Goal: Check status: Check status

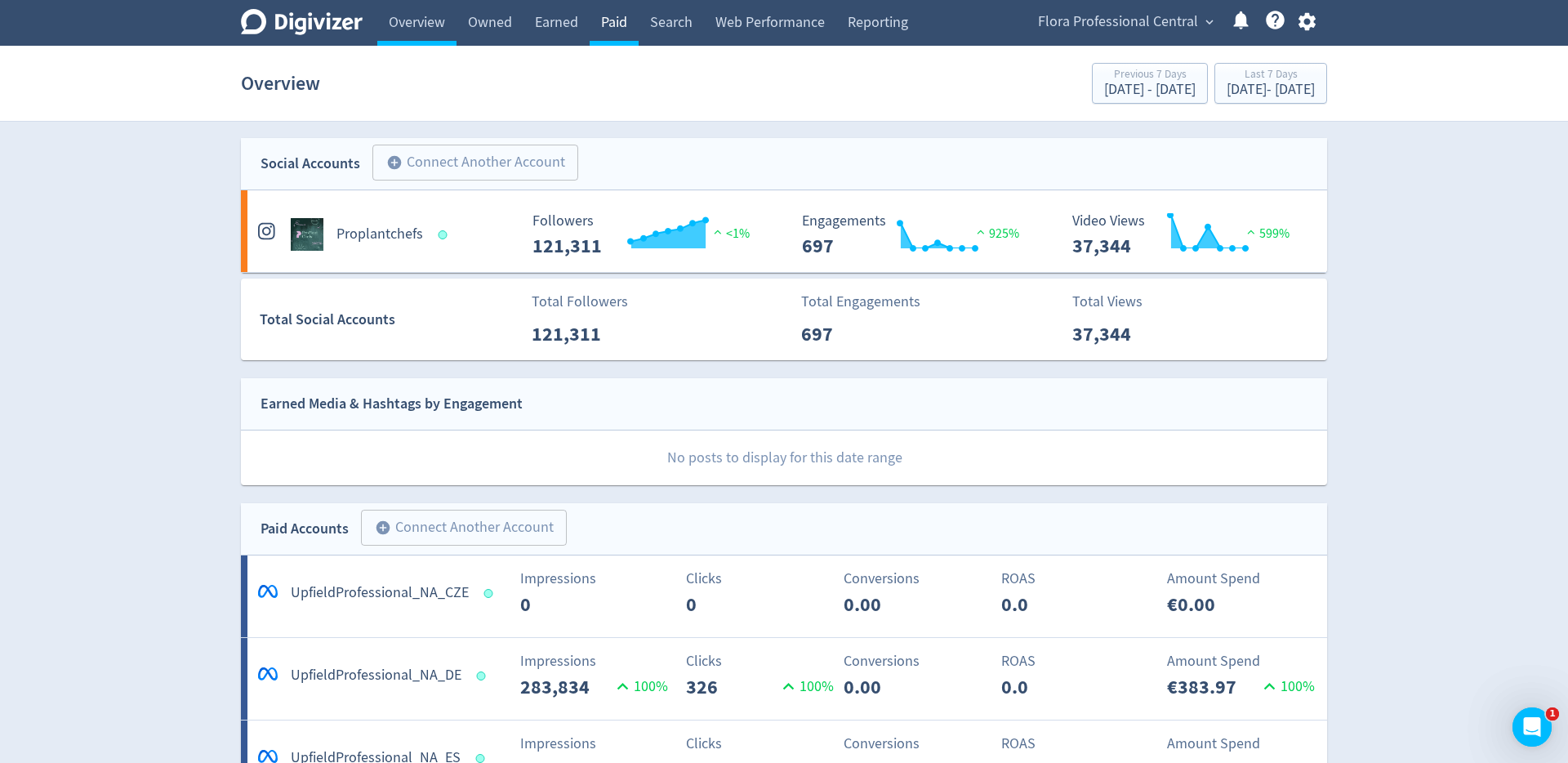
click at [605, 15] on link "Paid" at bounding box center [614, 23] width 49 height 46
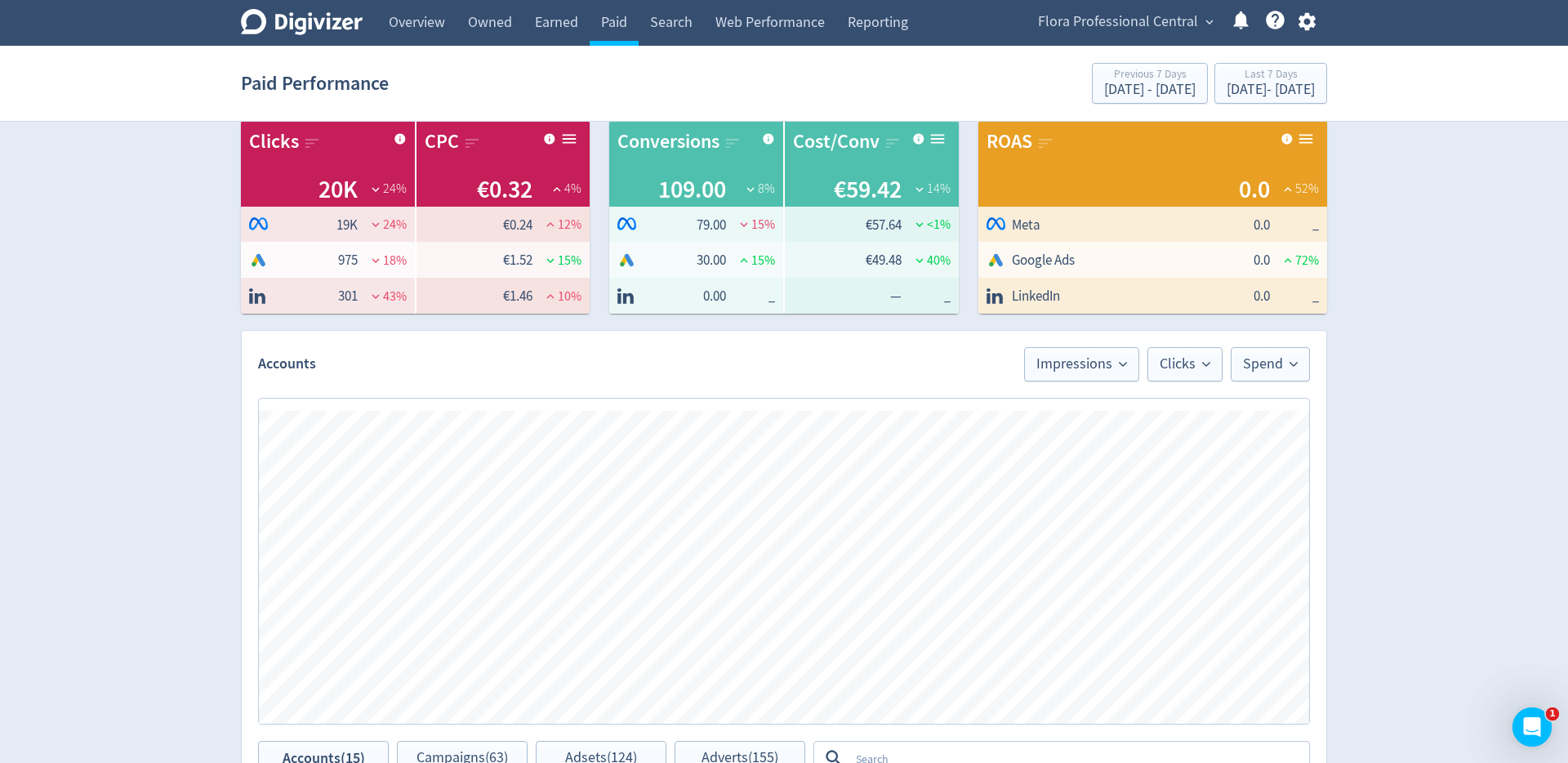
scroll to position [242, 0]
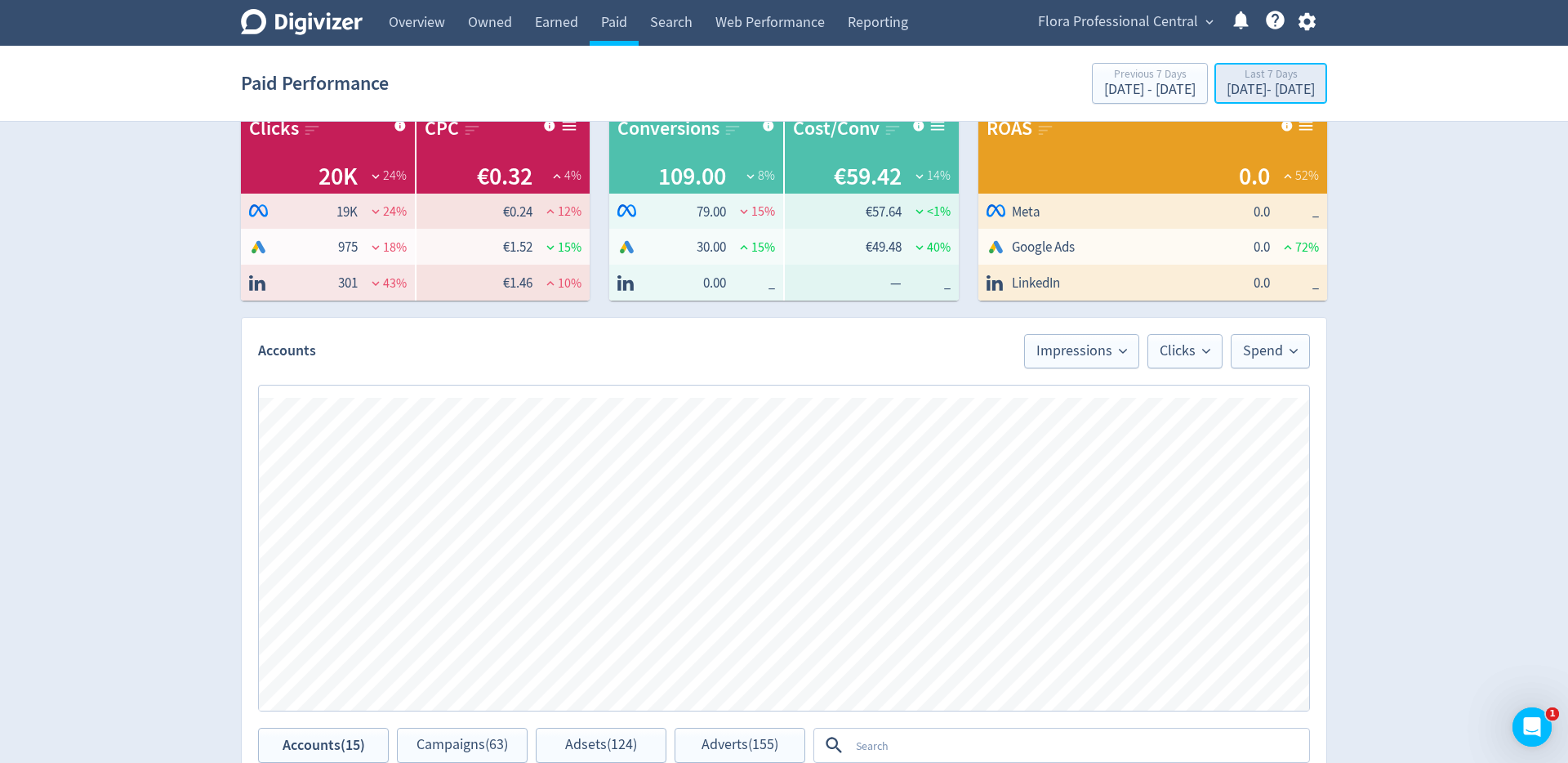
click at [1226, 81] on div "Last 7 Days" at bounding box center [1270, 76] width 89 height 14
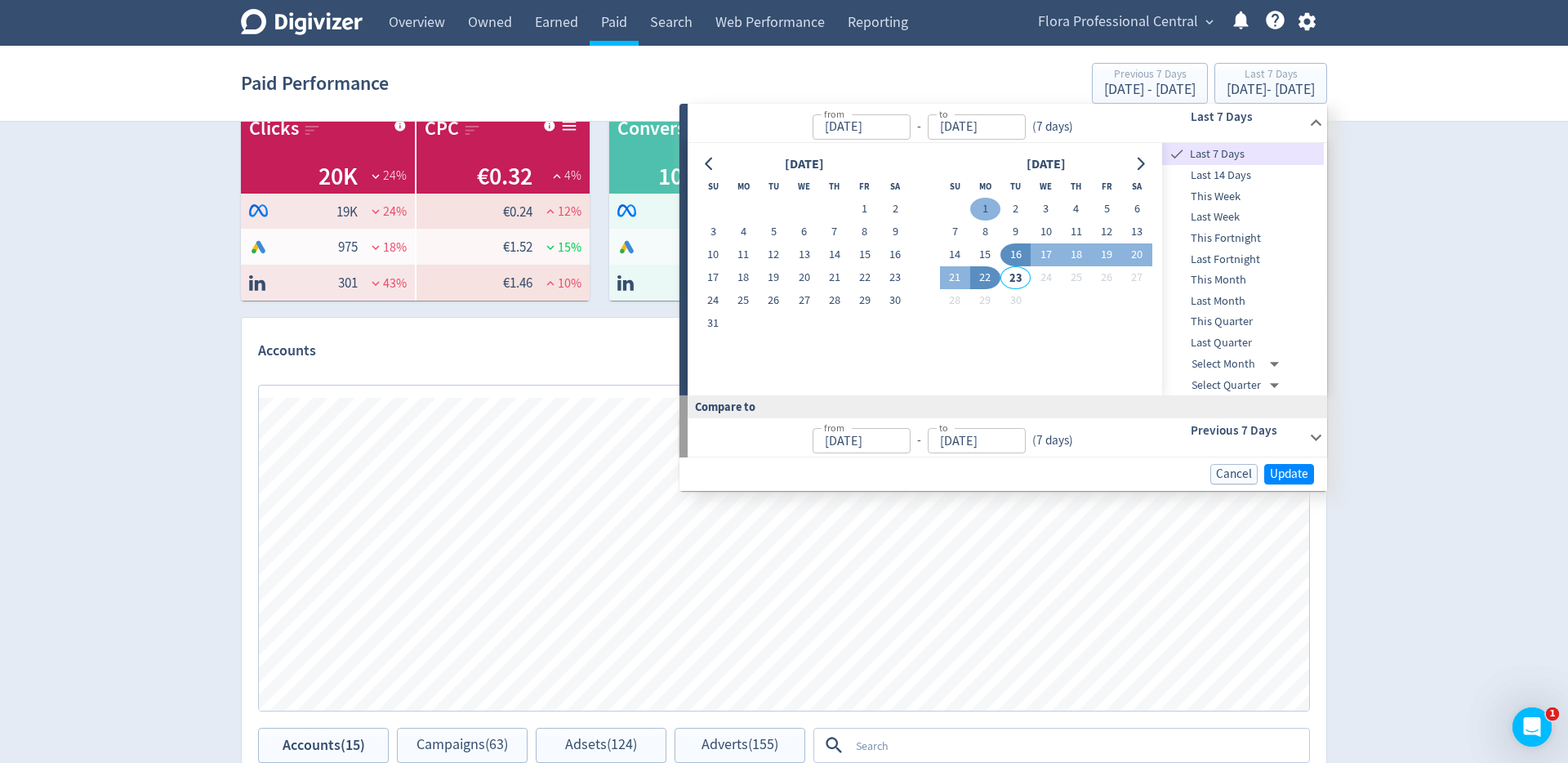
click at [987, 203] on button "1" at bounding box center [985, 208] width 30 height 23
type input "[DATE]"
click at [874, 209] on button "1" at bounding box center [865, 208] width 30 height 23
type input "[DATE]"
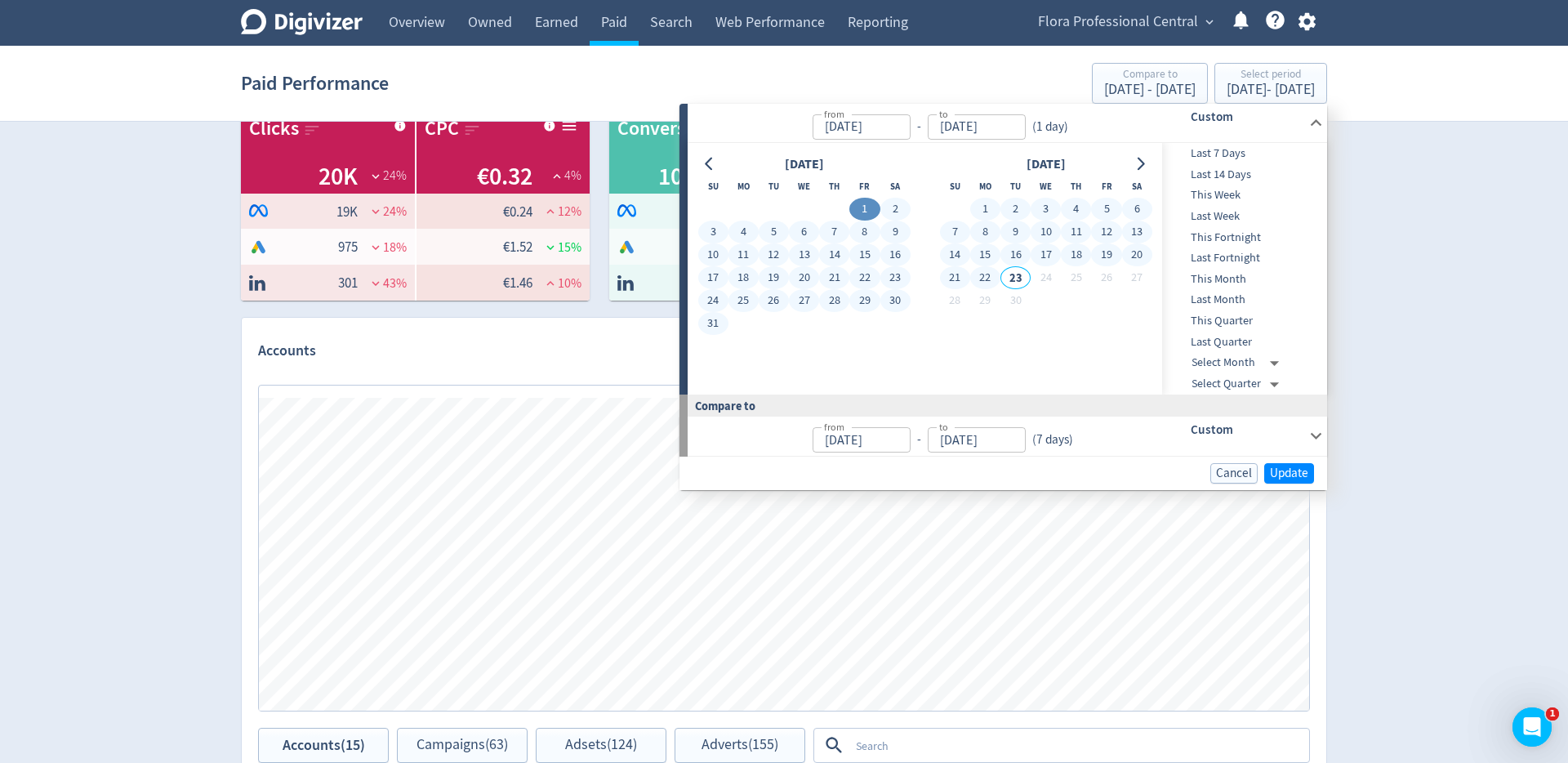
click at [990, 286] on button "22" at bounding box center [985, 277] width 30 height 23
type input "[DATE]"
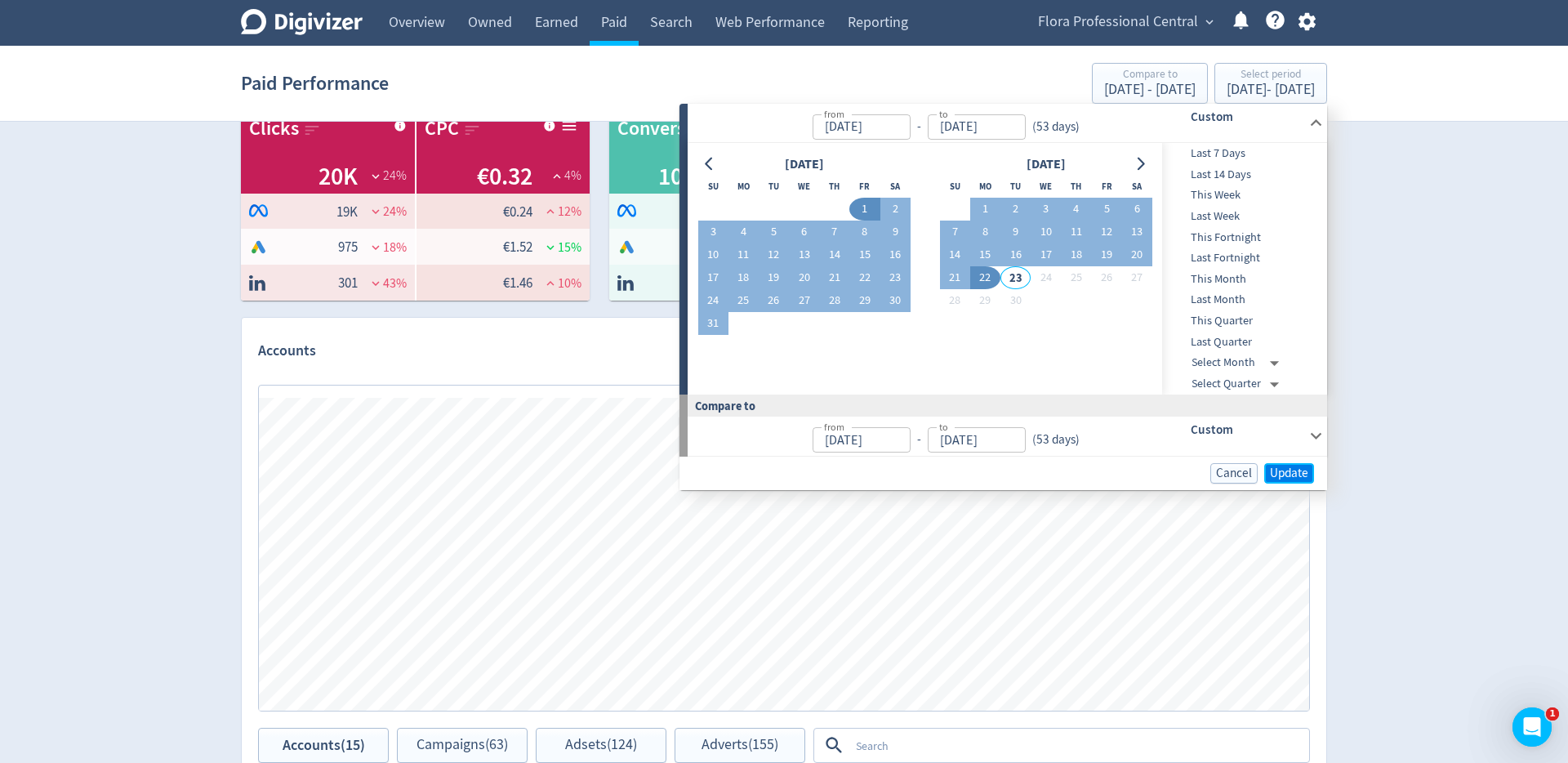
click at [1302, 474] on span "Update" at bounding box center [1289, 473] width 39 height 12
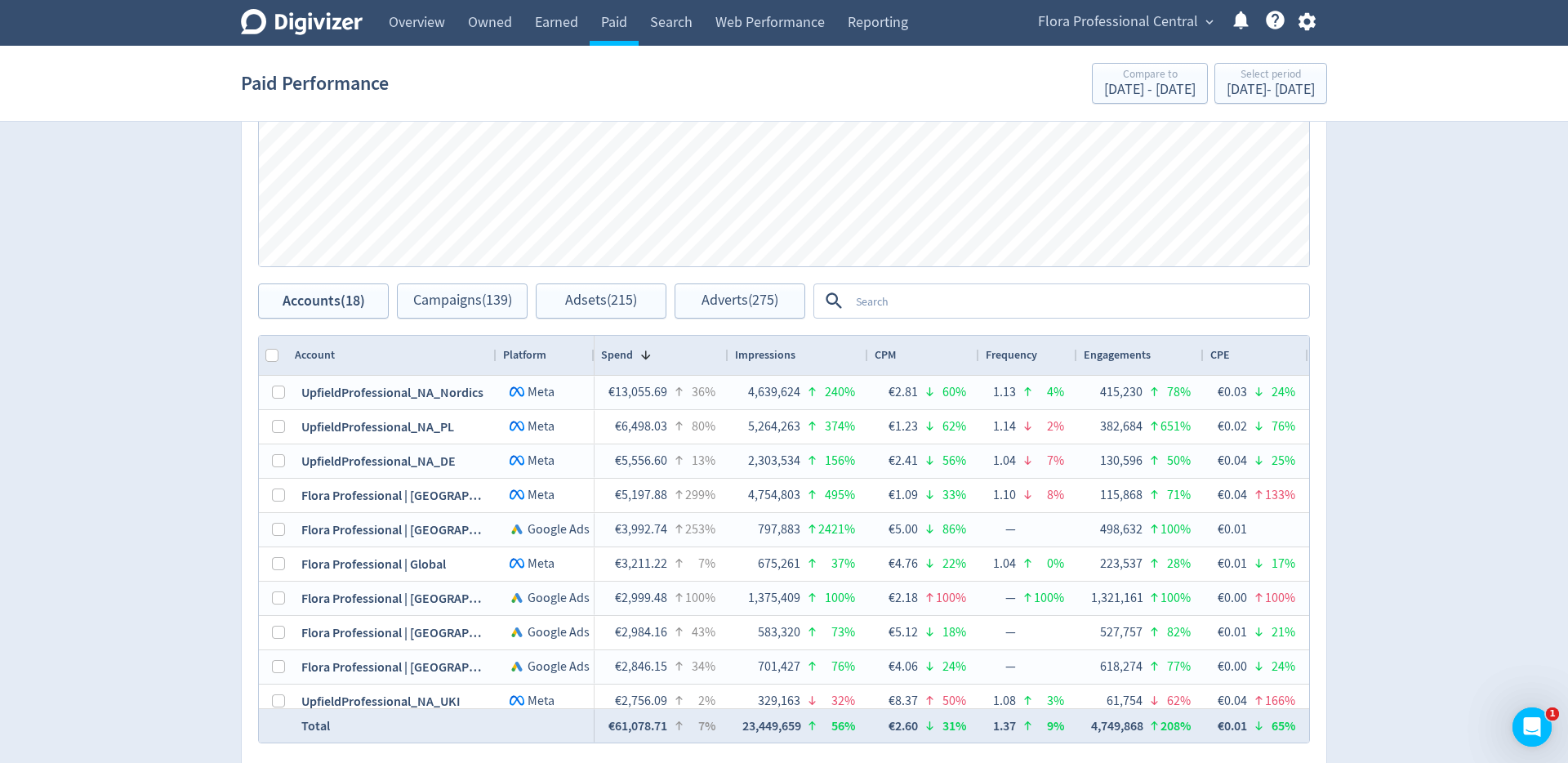
scroll to position [711, 0]
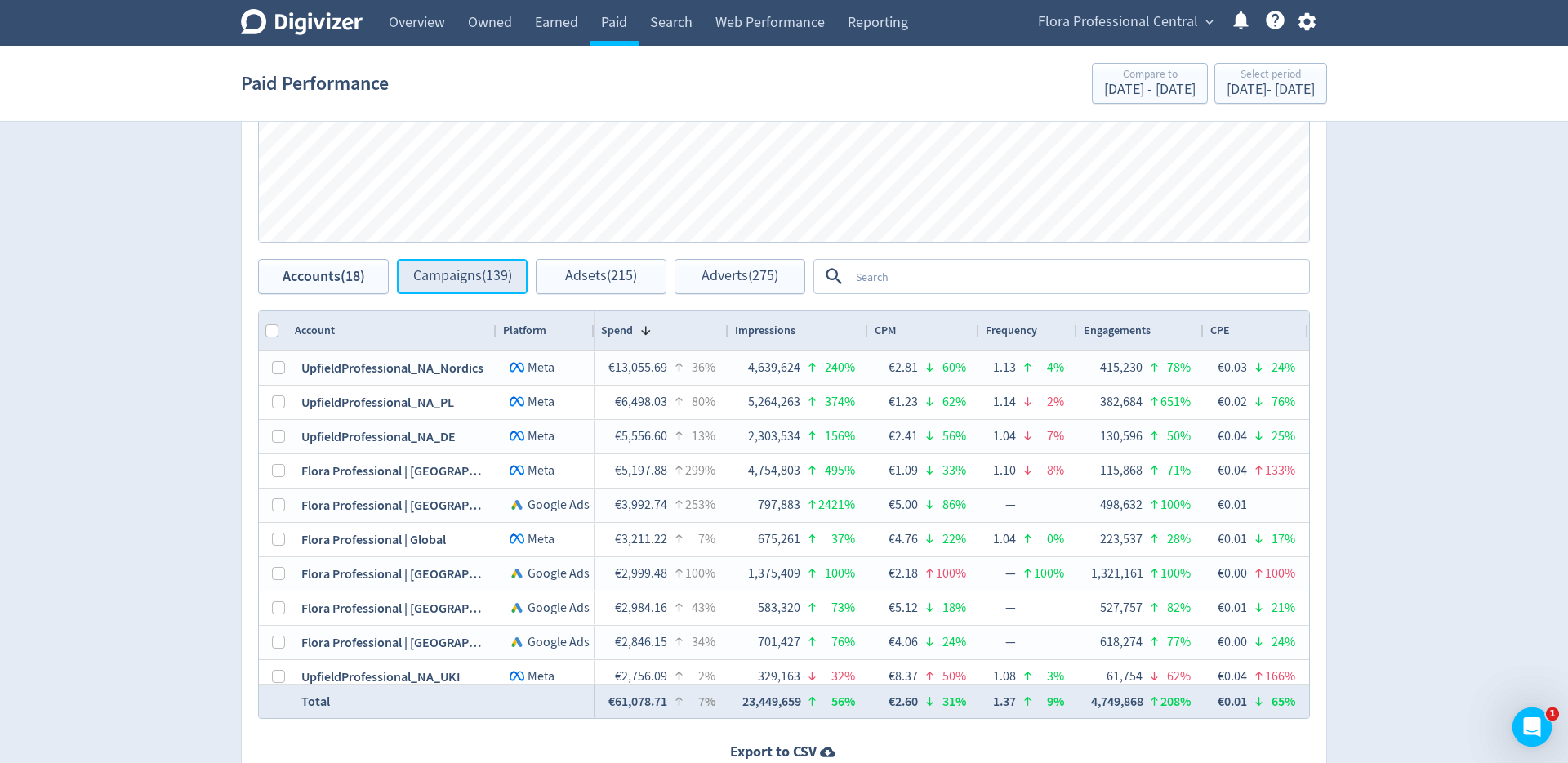
click at [489, 269] on span "Campaigns (139)" at bounding box center [462, 277] width 99 height 16
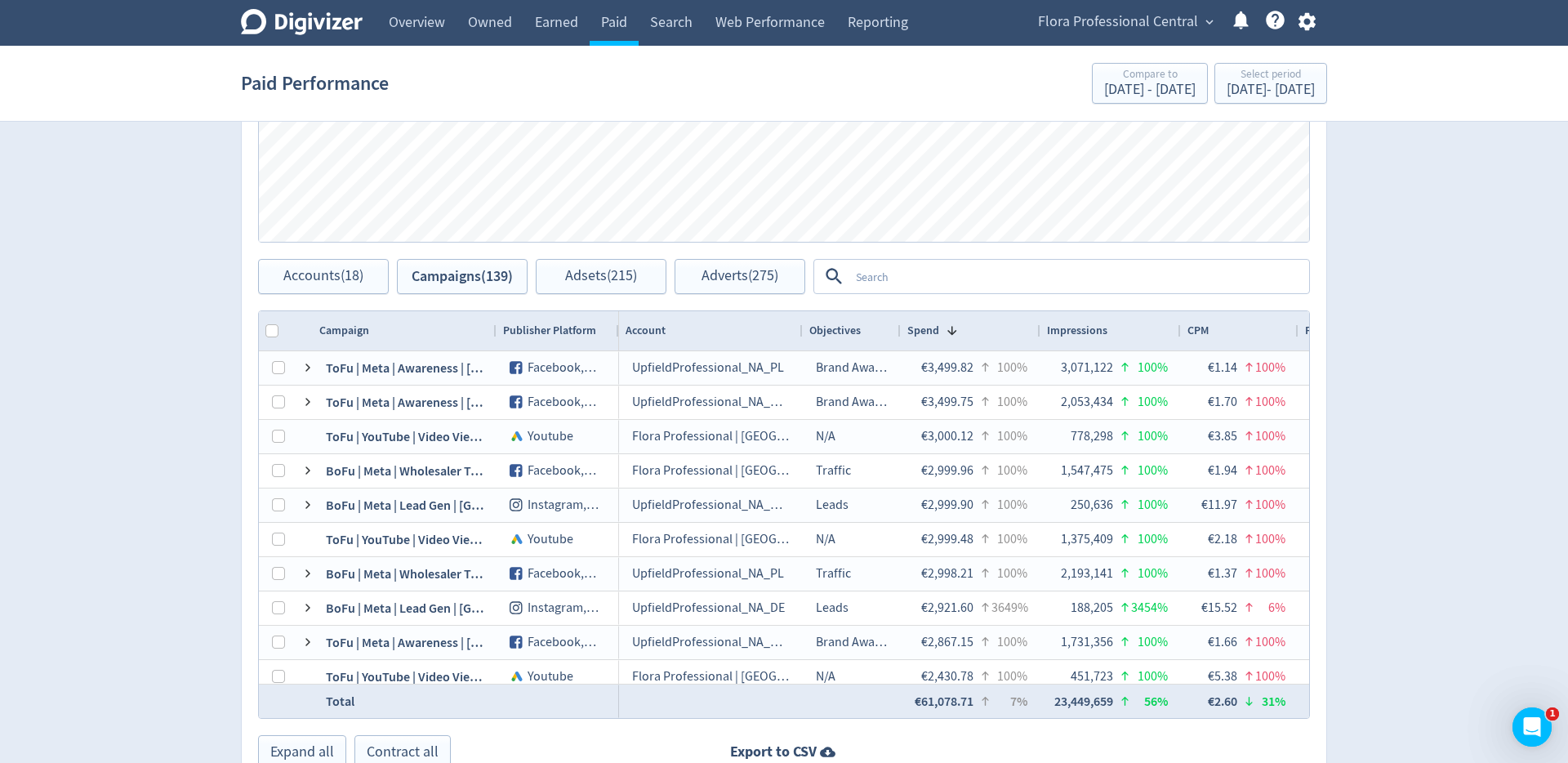
click at [914, 278] on textarea at bounding box center [1079, 276] width 458 height 30
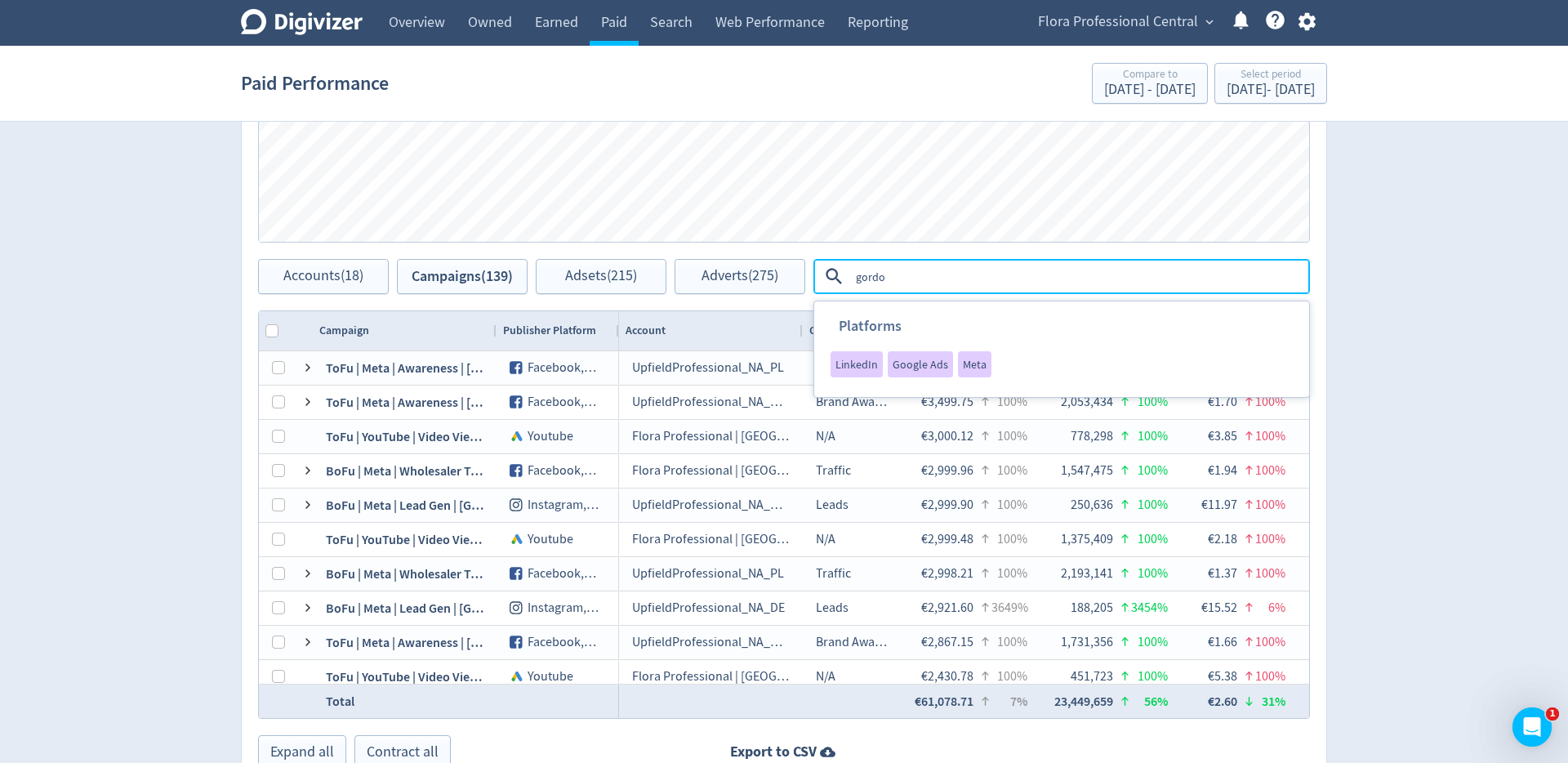
type textarea "[PERSON_NAME]"
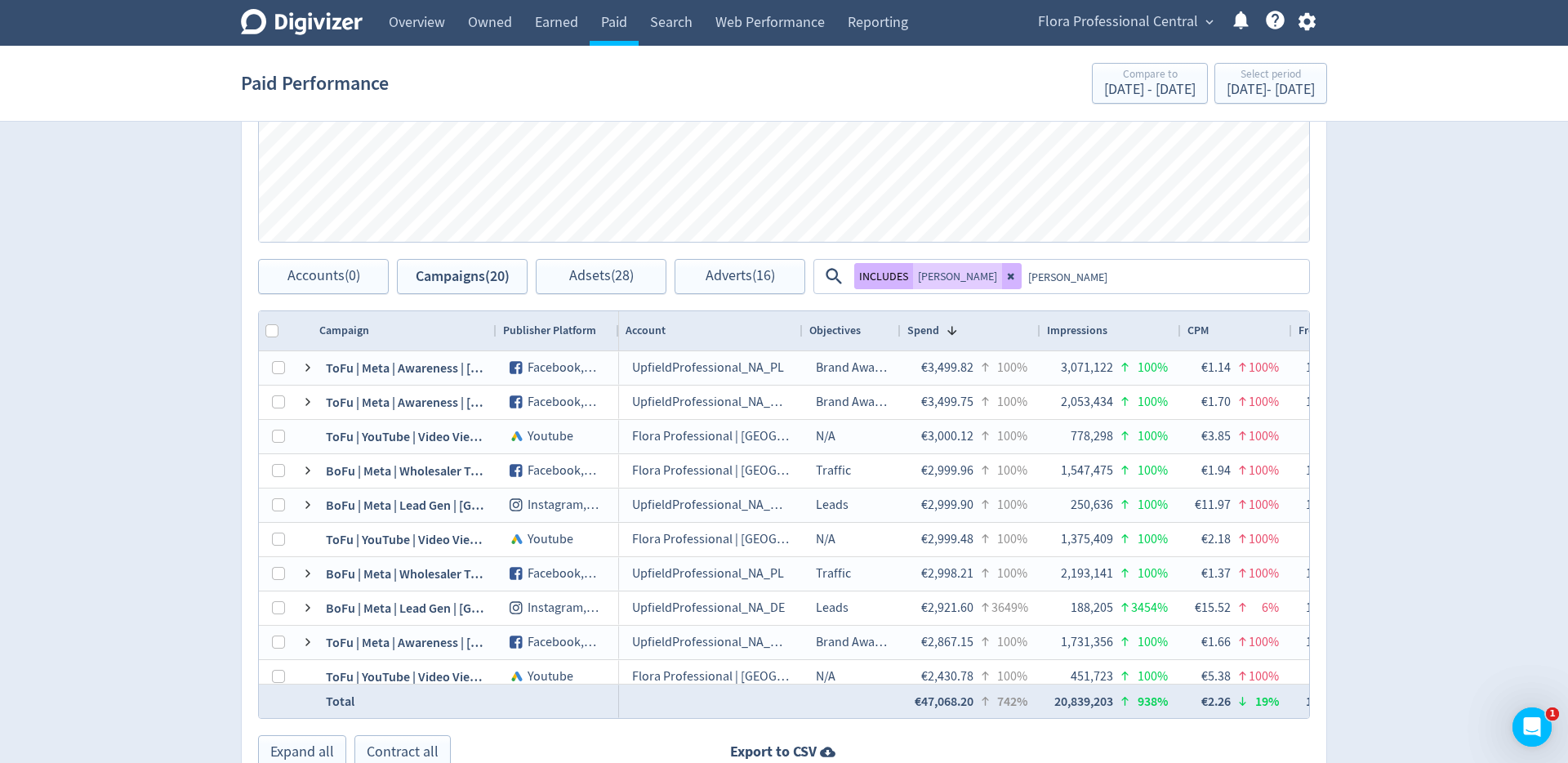
type textarea "[GEOGRAPHIC_DATA]"
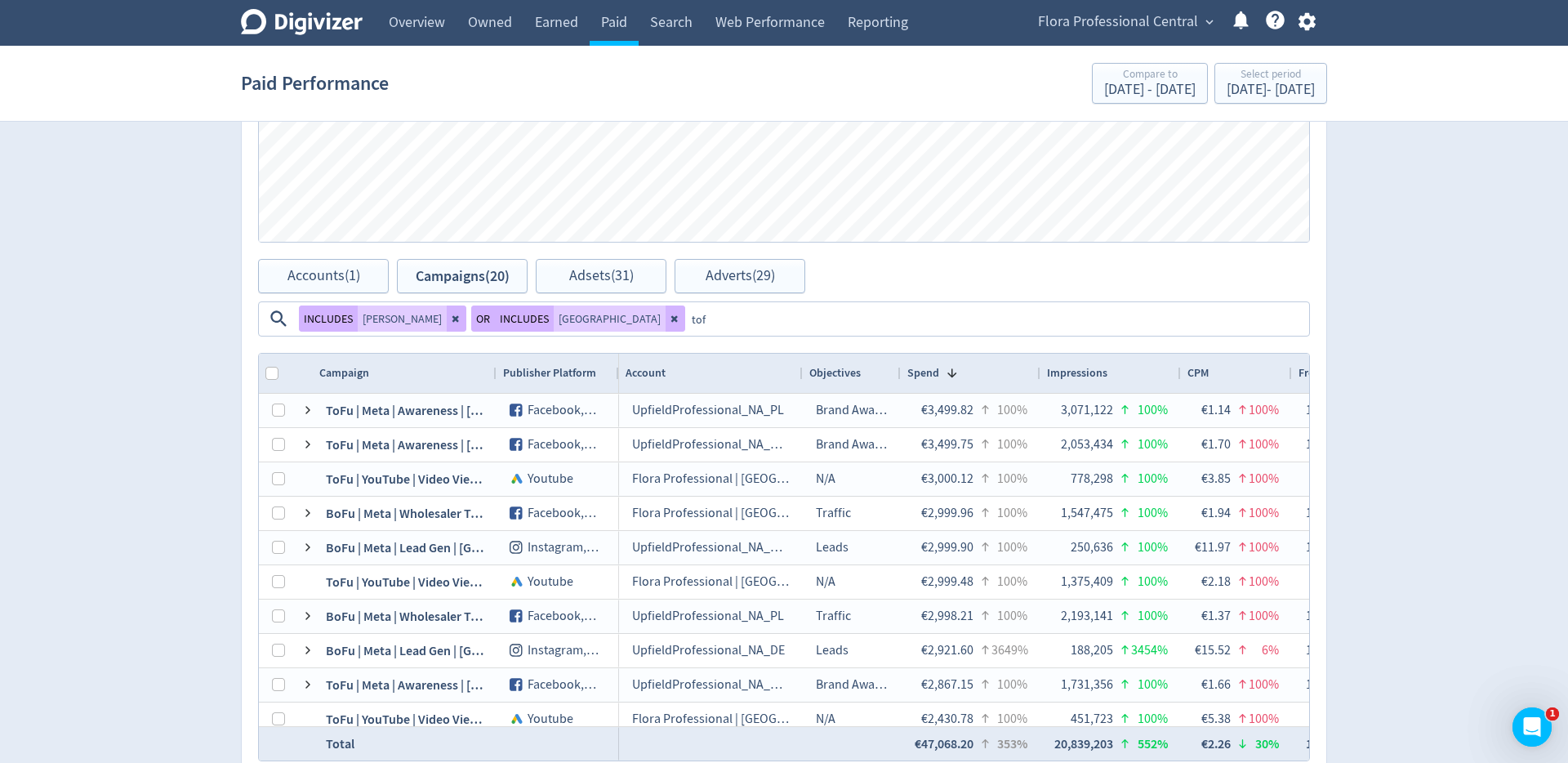
type textarea "tofu"
click at [690, 320] on button "OR" at bounding box center [702, 319] width 24 height 26
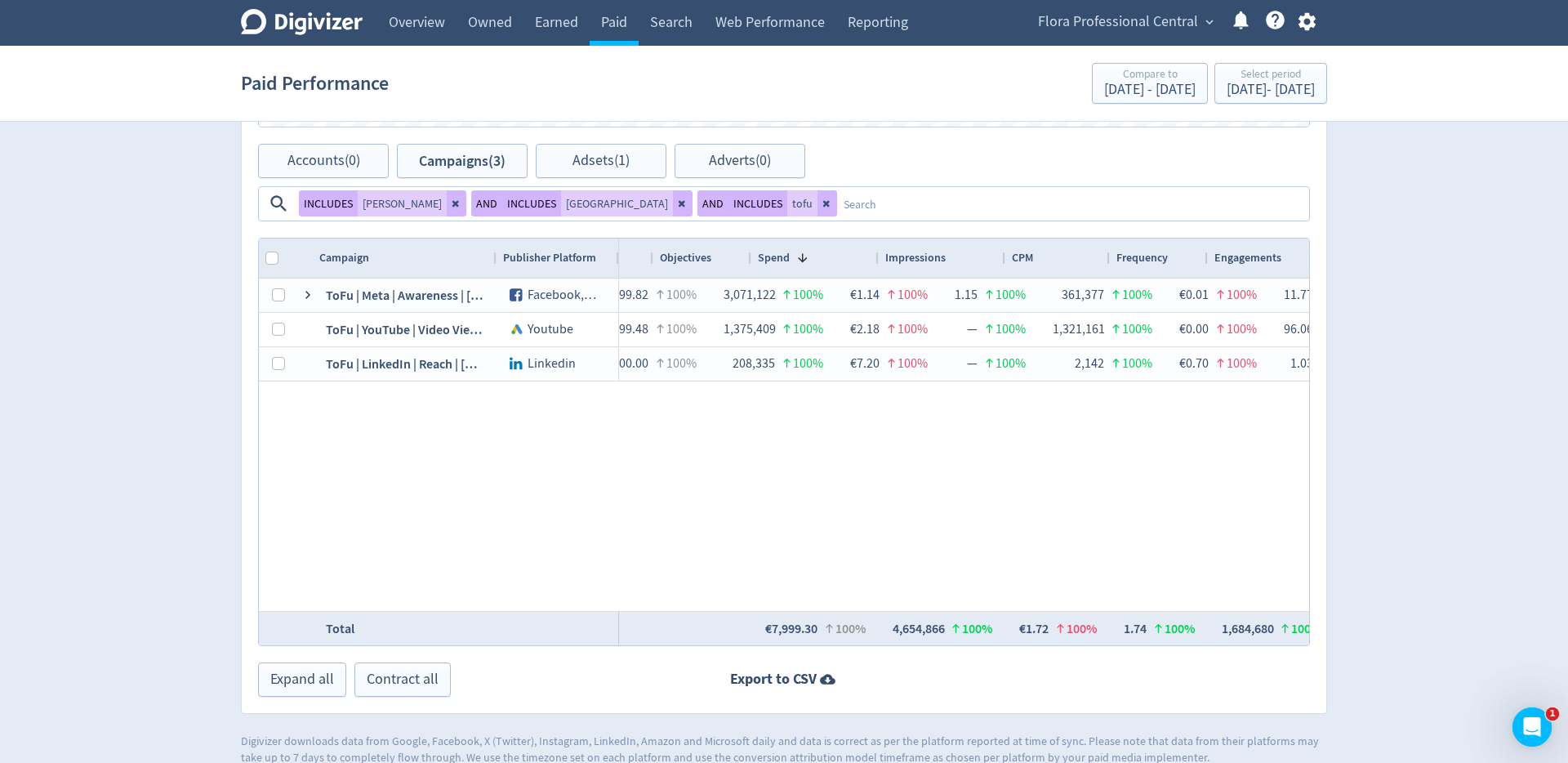
scroll to position [0, 641]
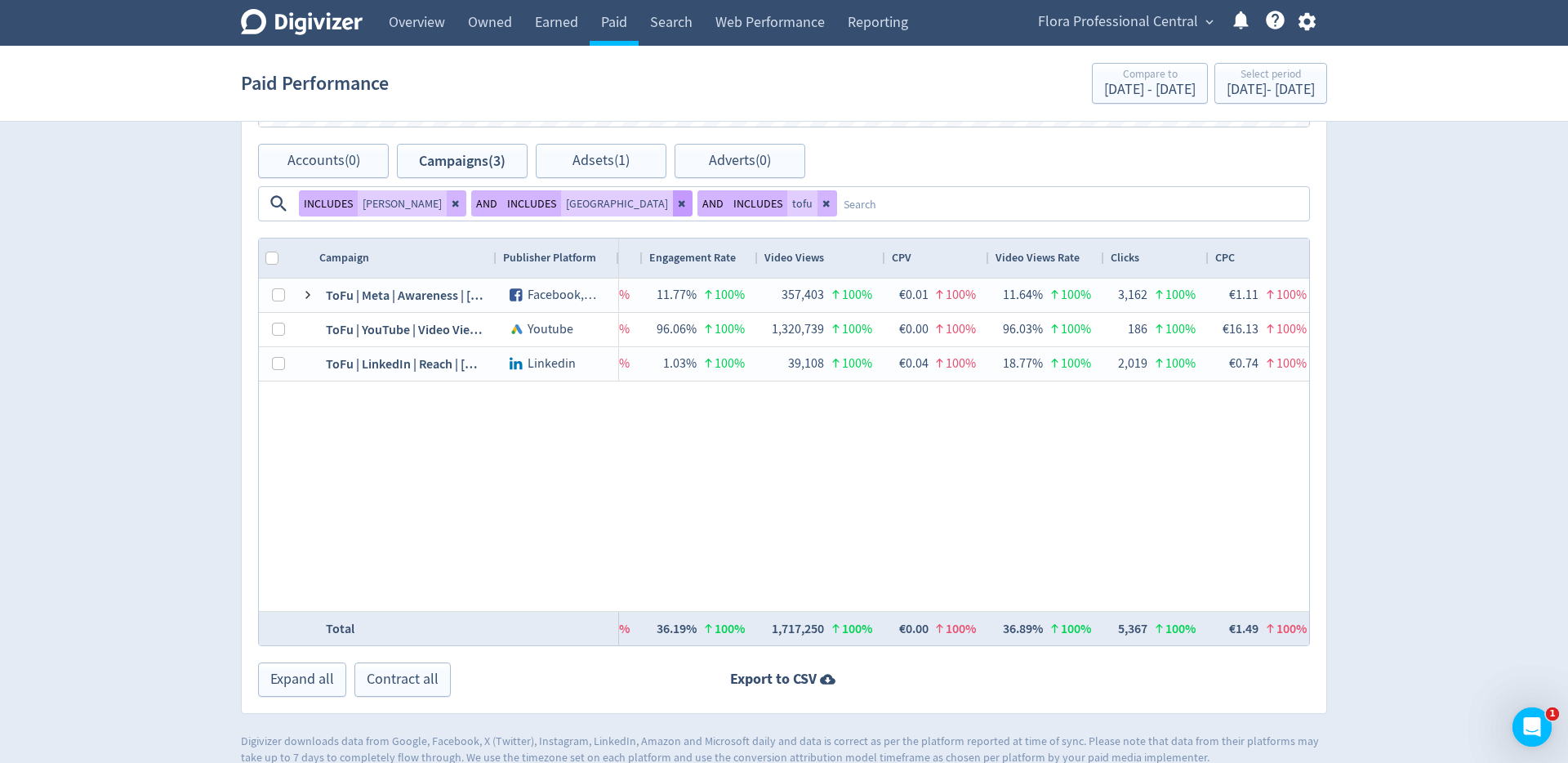
click at [678, 204] on icon at bounding box center [681, 204] width 7 height 7
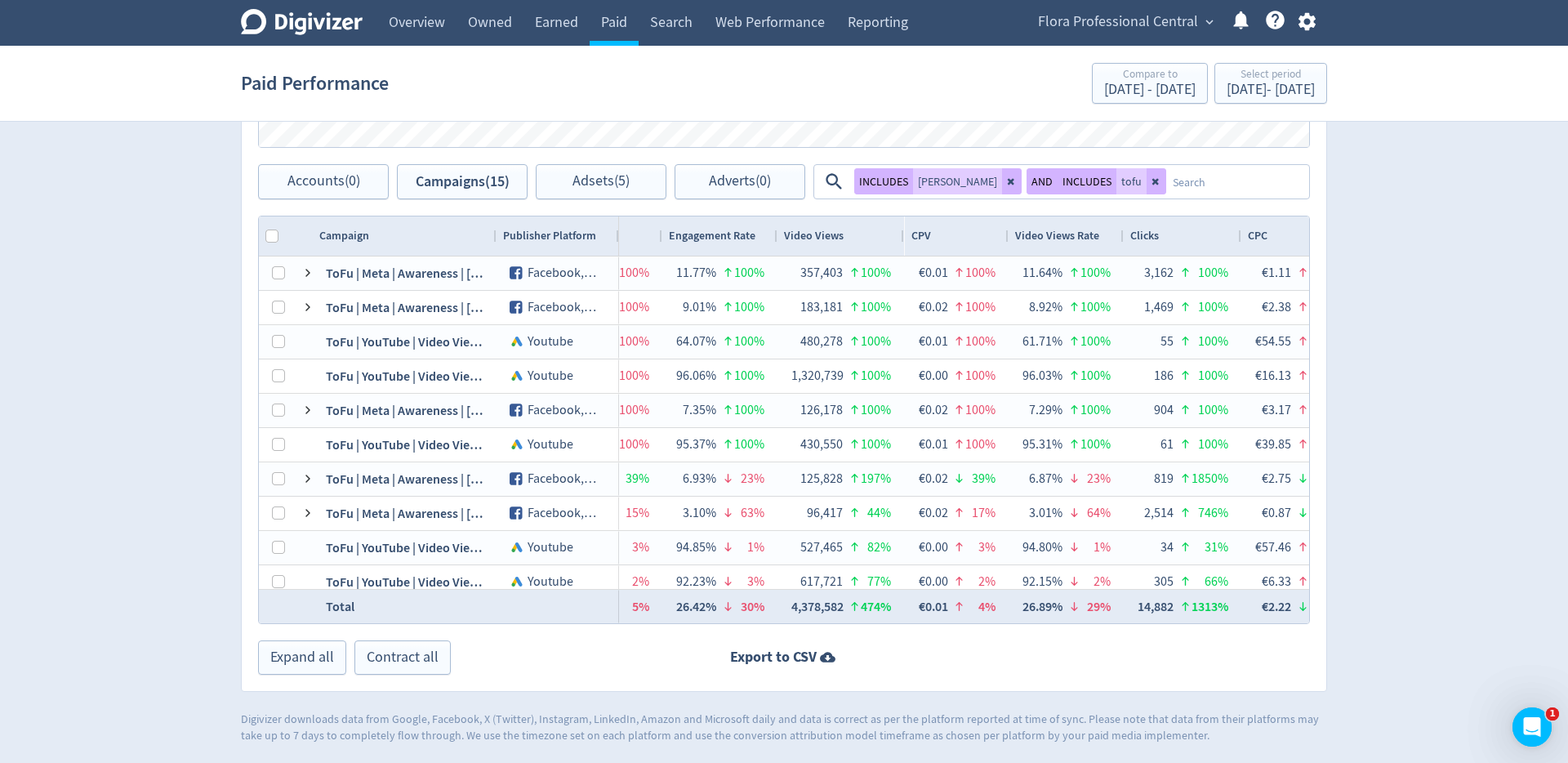
click at [1210, 183] on textarea at bounding box center [1237, 181] width 141 height 30
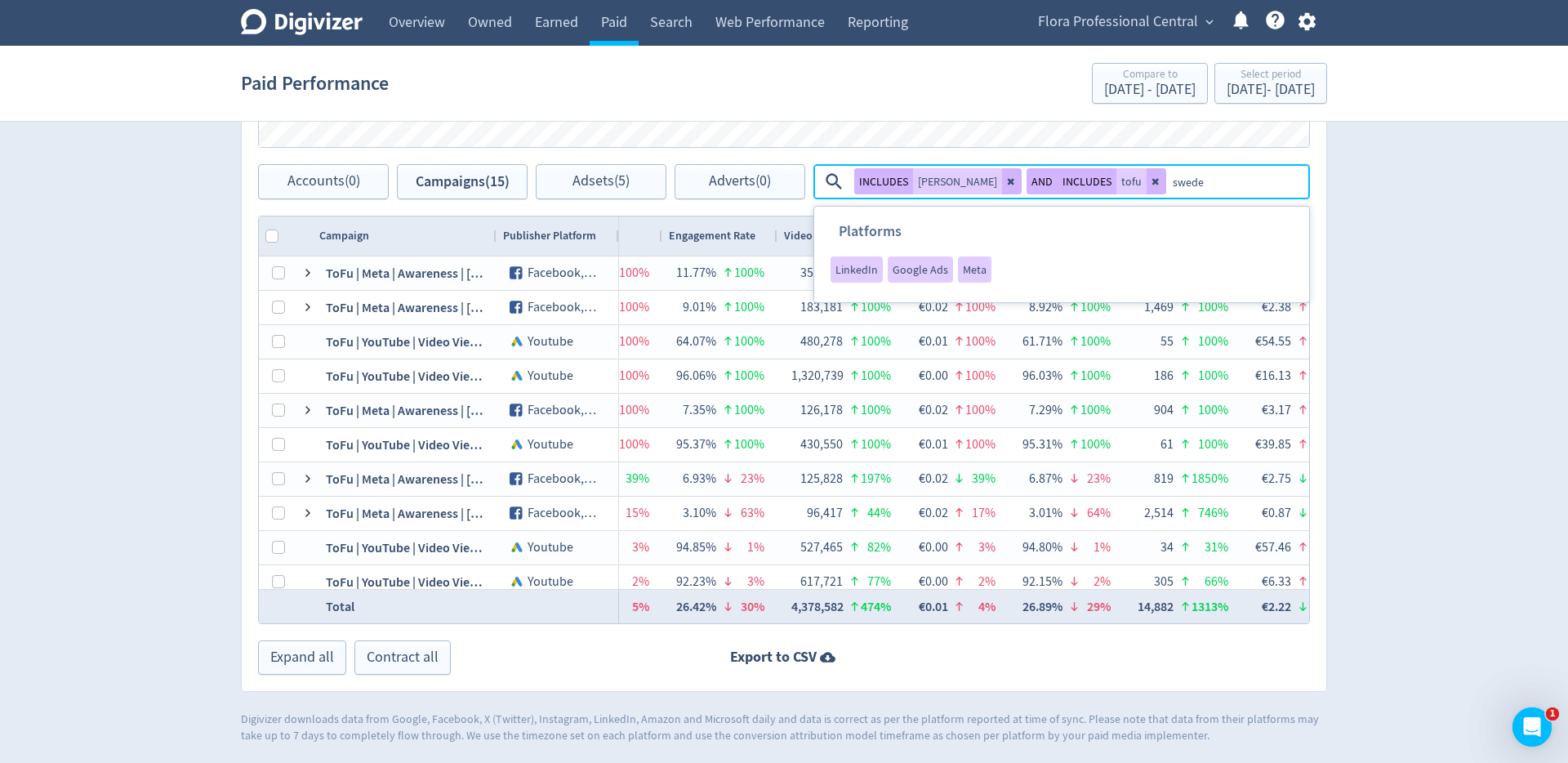
type textarea "[GEOGRAPHIC_DATA]"
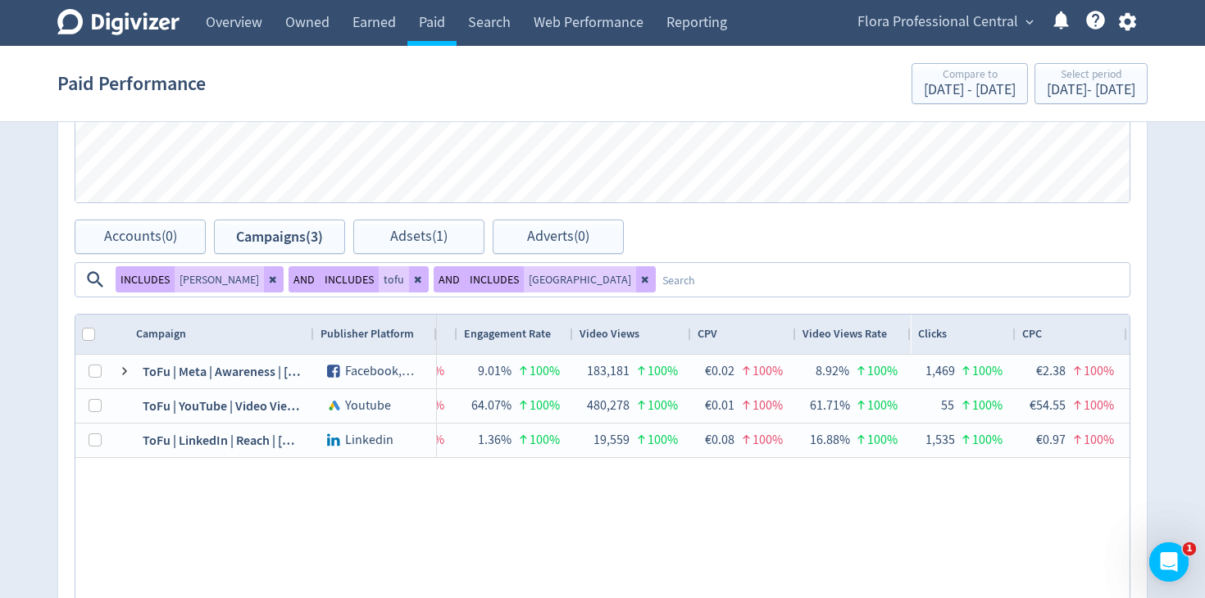
scroll to position [738, 0]
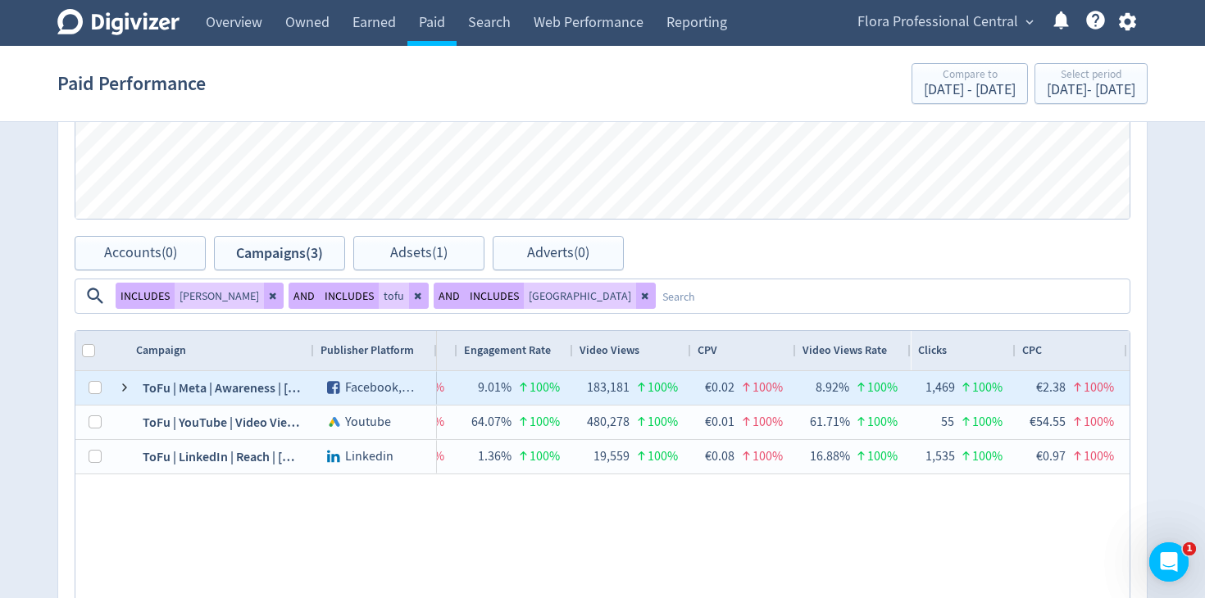
click at [718, 389] on div "€0.02" at bounding box center [720, 388] width 30 height 32
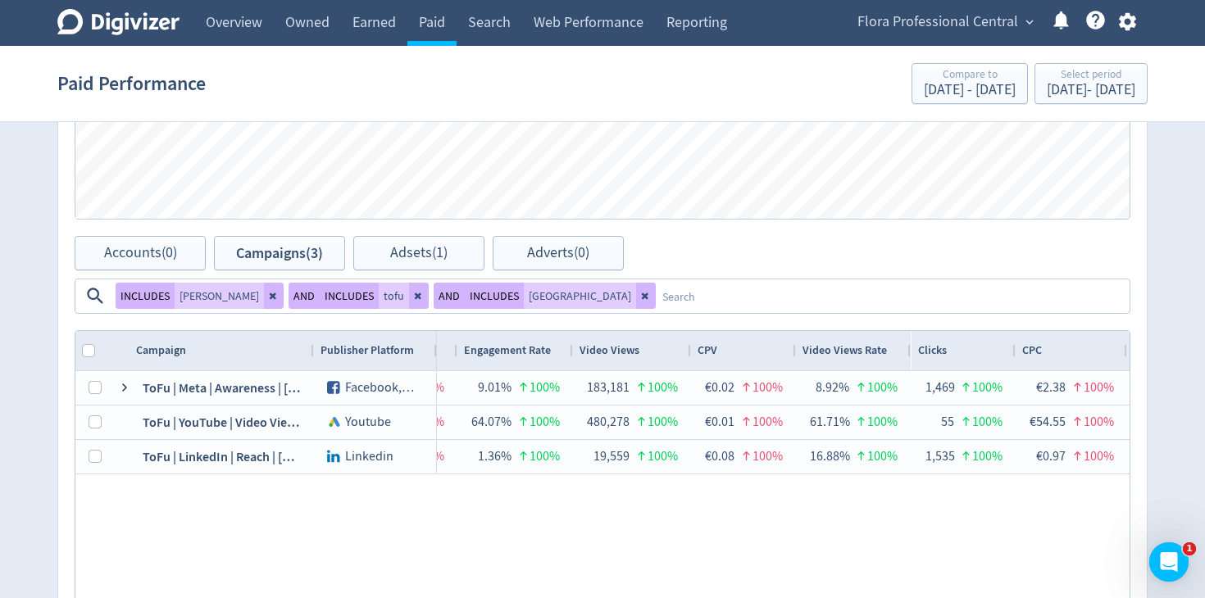
click at [721, 491] on div "UpfieldProfessional_NA_Nordics Brand Awareness €3,499.75 100% 2,053,434 100% €1…" at bounding box center [783, 538] width 693 height 334
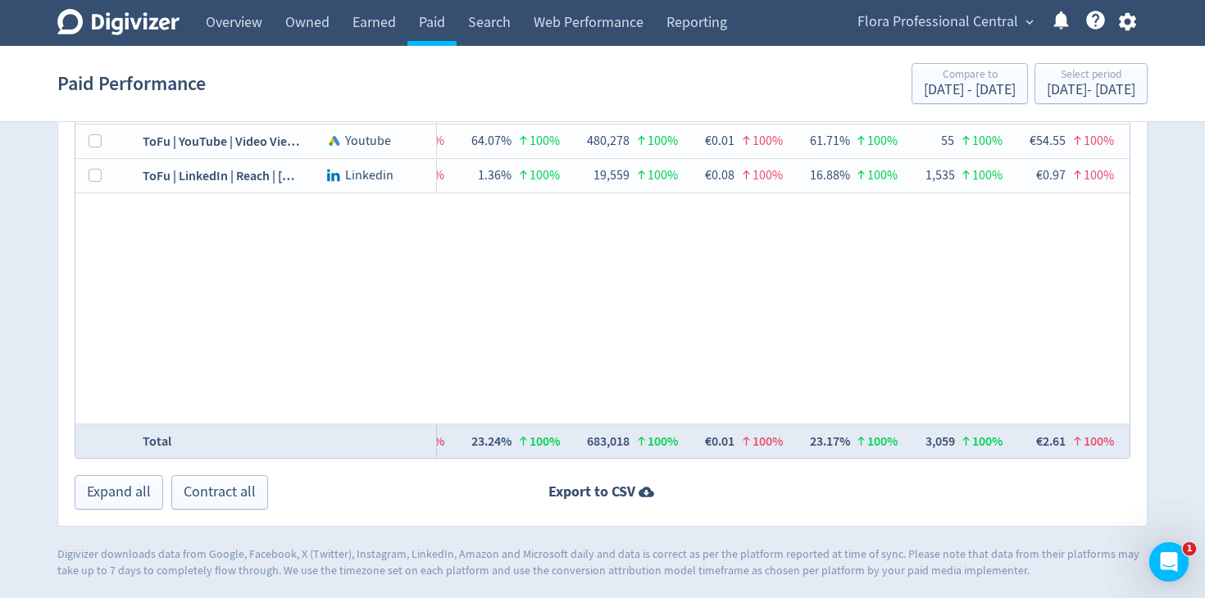
scroll to position [0, 0]
